Goal: Participate in discussion: Engage in conversation with other users on a specific topic

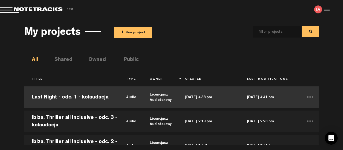
click at [69, 97] on td "Last Night - odc. 1 - kolaudacja" at bounding box center [71, 97] width 94 height 24
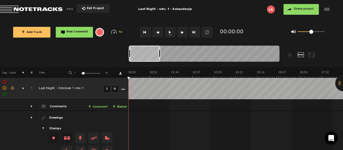
click at [170, 32] on button "1x" at bounding box center [170, 32] width 11 height 11
click at [170, 31] on button "1x" at bounding box center [170, 32] width 11 height 11
click at [128, 74] on th at bounding box center [121, 72] width 13 height 11
drag, startPoint x: 139, startPoint y: 76, endPoint x: 126, endPoint y: 76, distance: 12.3
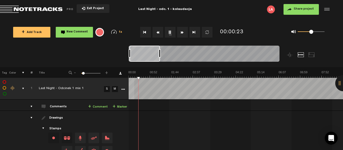
click at [126, 76] on tr "Tag Color # Title - 1 100 5 +" at bounding box center [171, 72] width 343 height 11
click at [128, 76] on th at bounding box center [121, 72] width 13 height 11
click at [67, 31] on button "New Comment" at bounding box center [74, 32] width 37 height 11
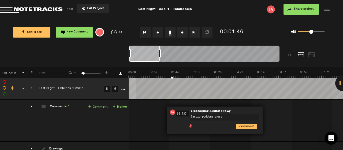
type textarea "Bardzo podobne głosy!"
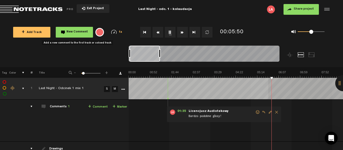
click at [68, 31] on span "New Comment" at bounding box center [77, 32] width 21 height 3
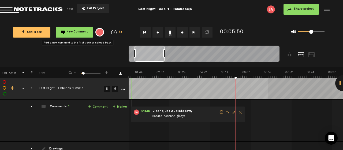
scroll to position [0, 36]
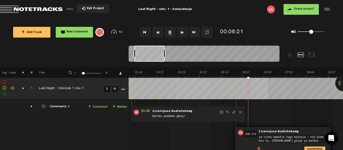
type textarea "za cicho kwestie tego kolesia - nie wiem, kto to, [PERSON_NAME] glosy sa bardzo…"
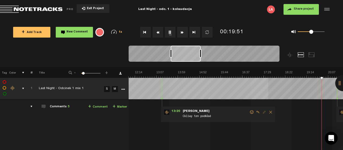
scroll to position [0, 380]
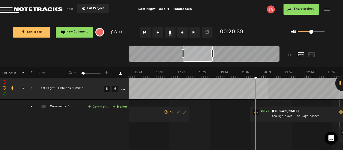
click at [339, 82] on div at bounding box center [343, 83] width 16 height 16
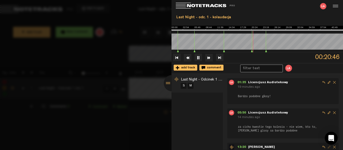
click at [214, 121] on div "Last Night - Odcinek 1 mix 1 S M" at bounding box center [197, 112] width 51 height 76
click at [167, 83] on div at bounding box center [172, 83] width 16 height 16
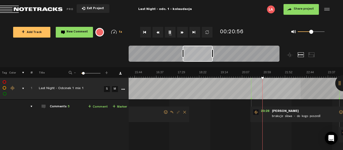
click at [294, 75] on img at bounding box center [285, 74] width 1074 height 8
click at [311, 75] on img at bounding box center [285, 74] width 1074 height 8
click at [325, 77] on img at bounding box center [285, 74] width 1074 height 8
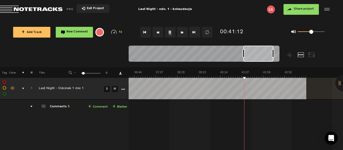
scroll to position [0, 896]
click at [331, 84] on audio-loader at bounding box center [236, 88] width 215 height 21
